Goal: Information Seeking & Learning: Learn about a topic

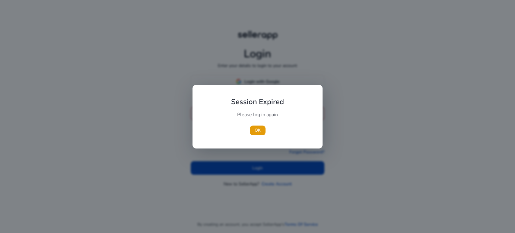
type input "**********"
click at [229, 131] on div "OK" at bounding box center [257, 130] width 67 height 10
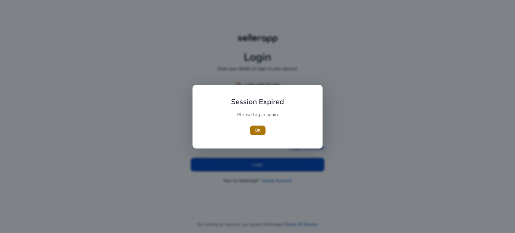
click at [260, 131] on span "OK" at bounding box center [257, 130] width 6 height 6
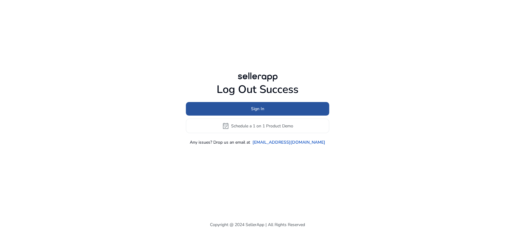
click at [244, 112] on span at bounding box center [257, 109] width 143 height 14
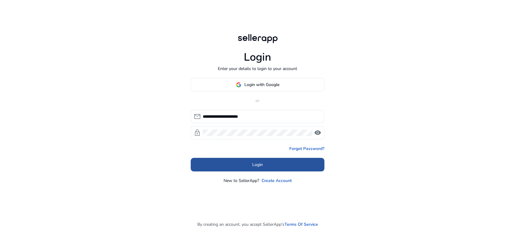
click at [245, 166] on span at bounding box center [258, 164] width 134 height 14
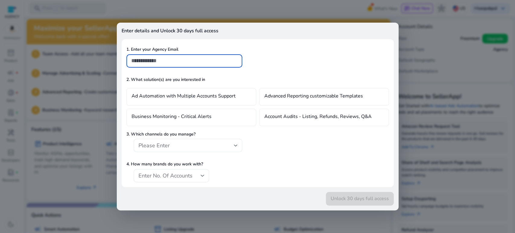
click at [64, 105] on div at bounding box center [257, 116] width 515 height 233
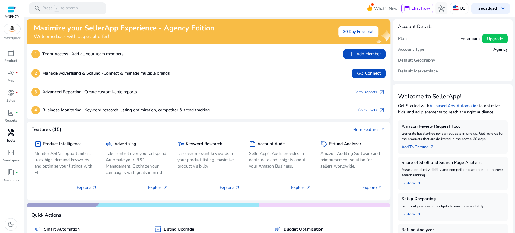
click at [12, 130] on span "handyman" at bounding box center [10, 132] width 7 height 7
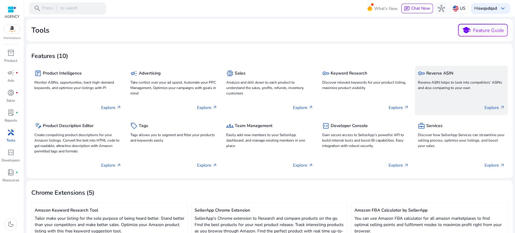
click at [454, 81] on p "Reverse ASIN helps to look into competitors' ASINs and also comparing to your o…" at bounding box center [461, 85] width 87 height 11
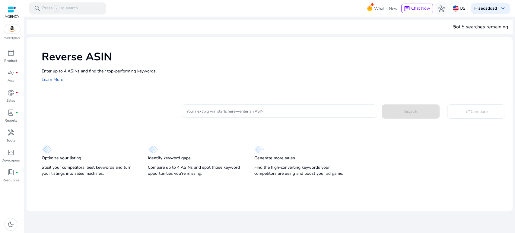
click at [217, 110] on input "Your next big win starts here—enter an ASIN" at bounding box center [279, 111] width 186 height 7
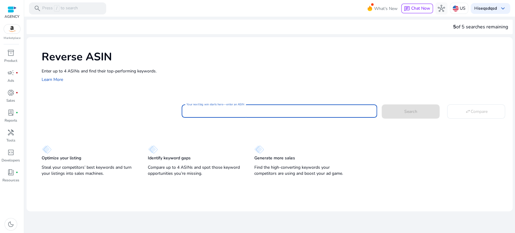
paste input "**********"
type input "**********"
click at [411, 113] on span "Search" at bounding box center [410, 111] width 13 height 6
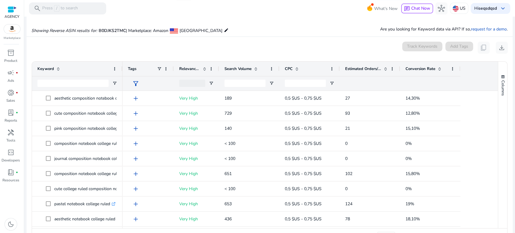
scroll to position [65, 0]
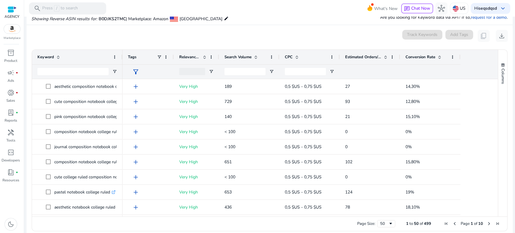
click at [122, 56] on div "Keyword Tags Relevance Score" at bounding box center [264, 64] width 465 height 29
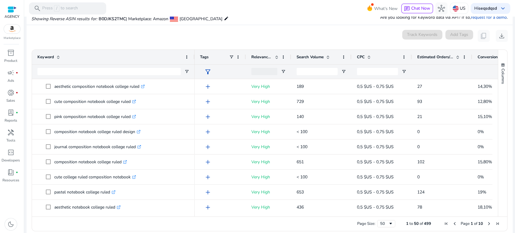
drag, startPoint x: 122, startPoint y: 57, endPoint x: 186, endPoint y: 88, distance: 71.2
click at [194, 65] on div "Keyword" at bounding box center [113, 64] width 162 height 29
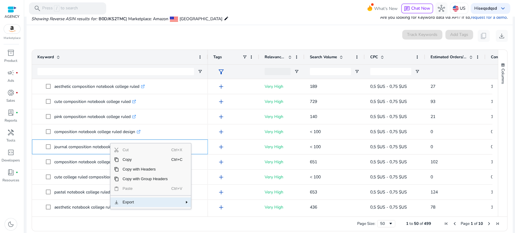
click at [135, 200] on span "Export" at bounding box center [145, 202] width 52 height 10
click at [200, 204] on span "CSV Export" at bounding box center [212, 204] width 28 height 10
